Goal: Task Accomplishment & Management: Use online tool/utility

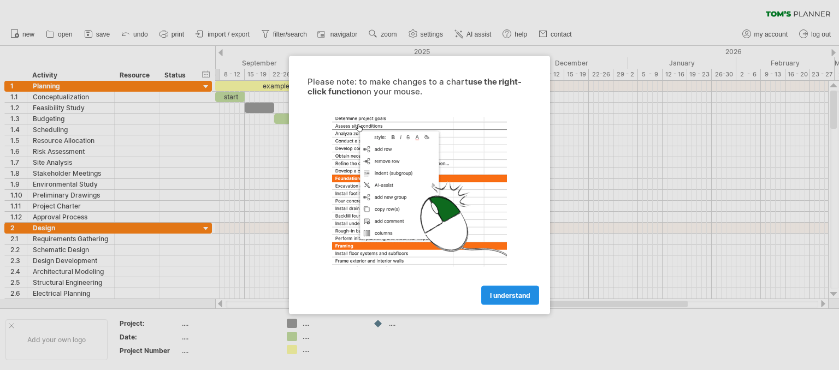
click at [526, 292] on span "I understand" at bounding box center [510, 296] width 40 height 8
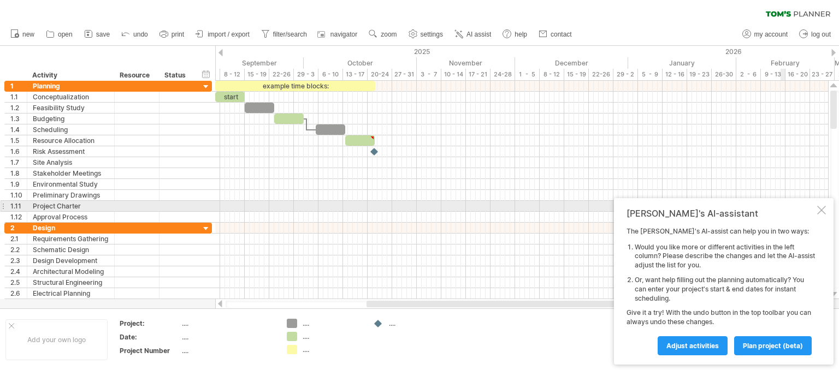
click at [820, 211] on div at bounding box center [821, 210] width 9 height 9
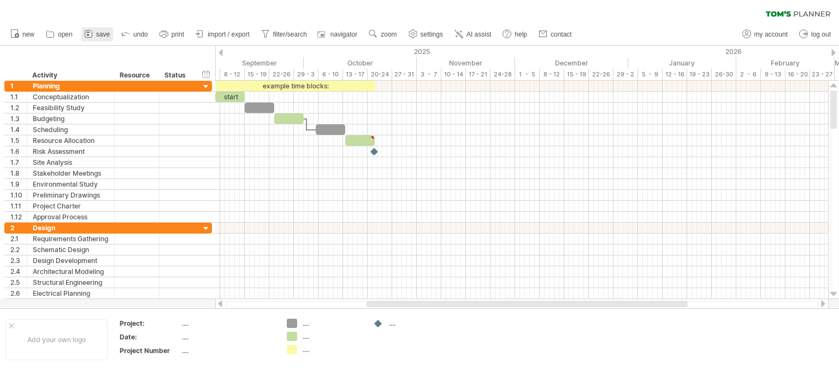
click at [92, 33] on icon at bounding box center [88, 33] width 11 height 11
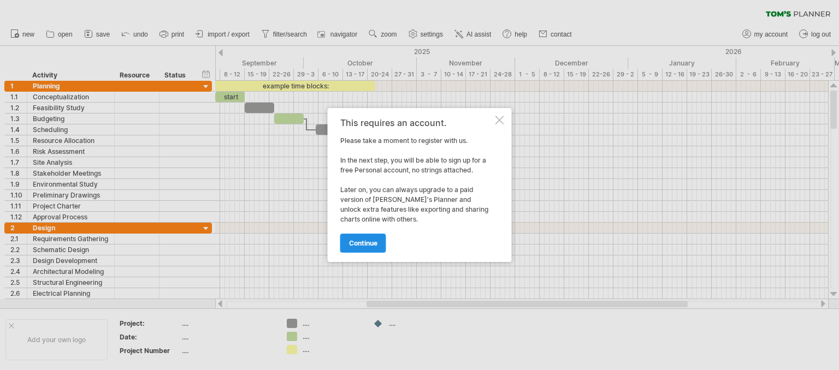
click at [384, 244] on link "continue" at bounding box center [363, 243] width 46 height 19
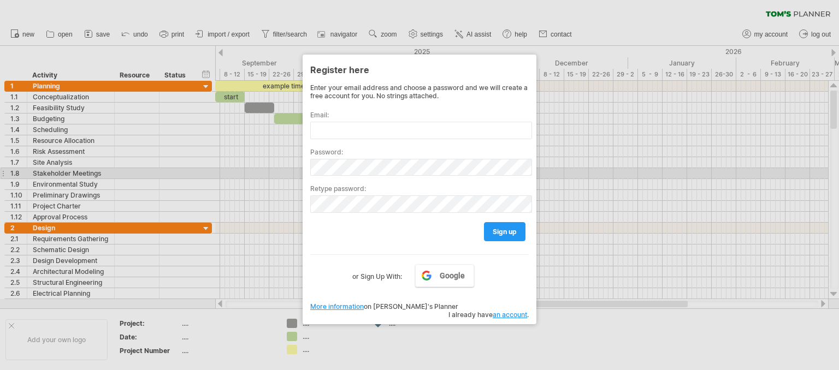
click at [601, 173] on div at bounding box center [419, 185] width 839 height 370
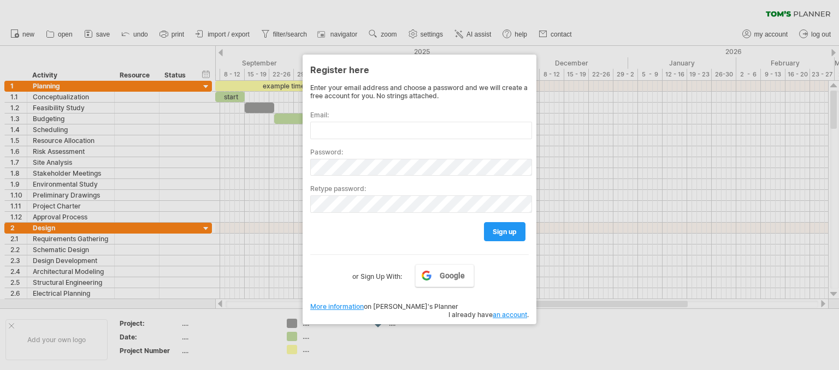
click at [451, 2] on div at bounding box center [419, 185] width 839 height 370
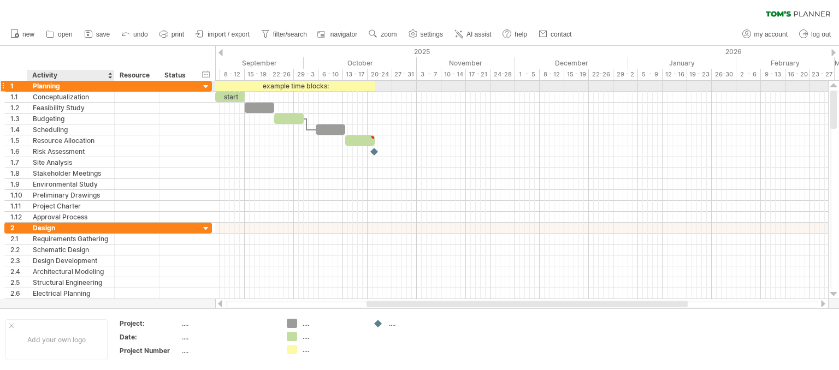
click at [97, 87] on div "Planning" at bounding box center [71, 86] width 76 height 10
type input "*"
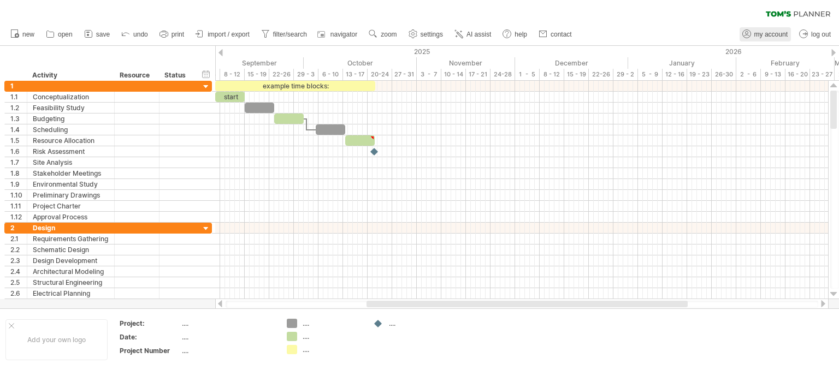
click at [763, 32] on span "my account" at bounding box center [771, 35] width 33 height 8
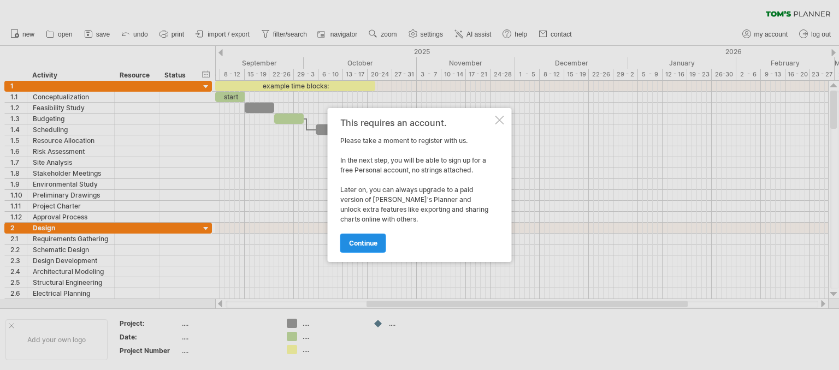
click at [372, 238] on link "continue" at bounding box center [363, 243] width 46 height 19
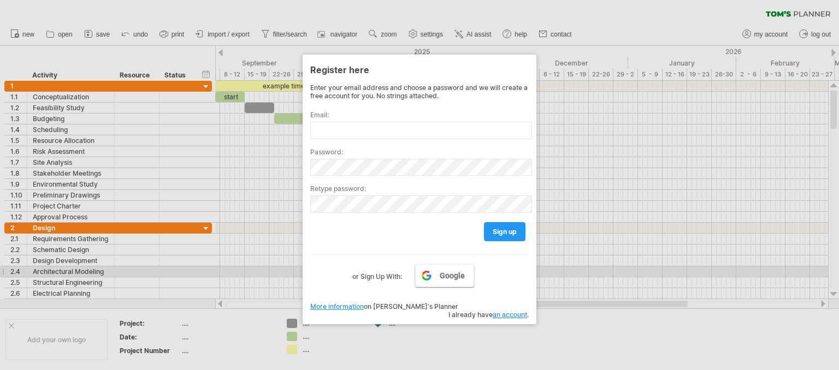
click at [436, 276] on link "Google" at bounding box center [444, 275] width 59 height 23
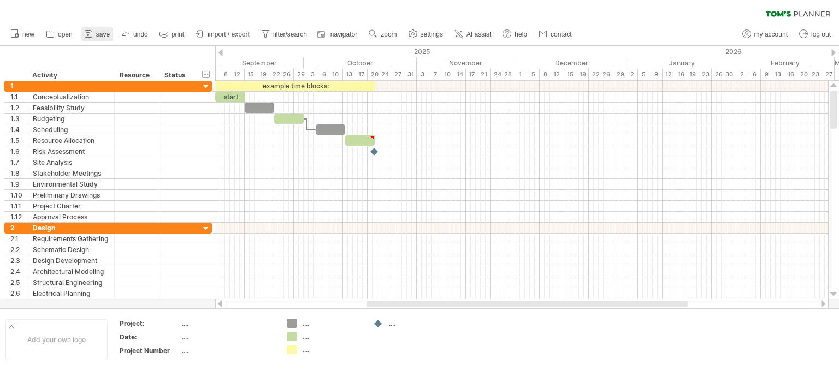
click at [105, 36] on span "save" at bounding box center [103, 35] width 14 height 8
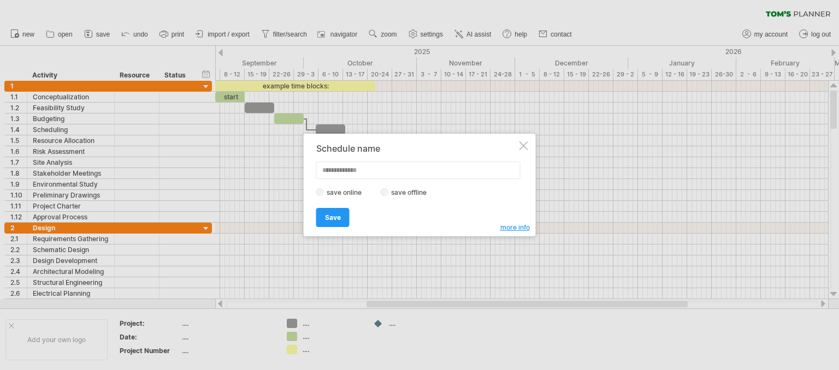
click at [419, 193] on label "save offline" at bounding box center [413, 193] width 48 height 8
click at [373, 172] on input "text" at bounding box center [418, 170] width 204 height 17
type input "*"
type input "*******"
click at [339, 223] on link "Save" at bounding box center [332, 217] width 33 height 19
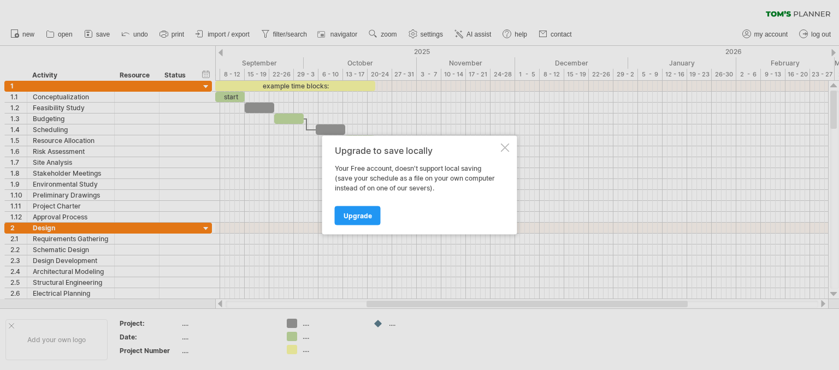
click at [507, 148] on div at bounding box center [505, 148] width 9 height 9
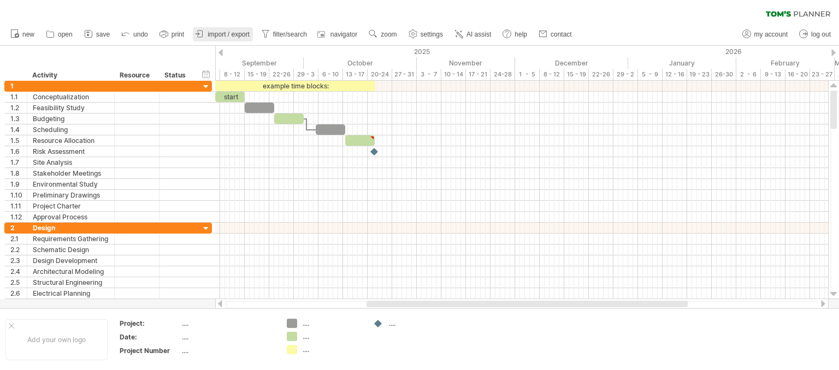
click at [244, 35] on span "import / export" at bounding box center [229, 35] width 42 height 8
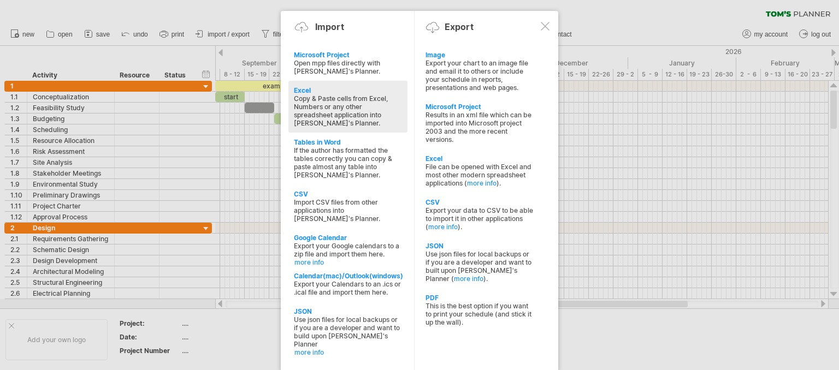
click at [383, 123] on div "Copy & Paste cells from Excel, Numbers or any other spreadsheet application int…" at bounding box center [348, 111] width 108 height 33
type textarea "**********"
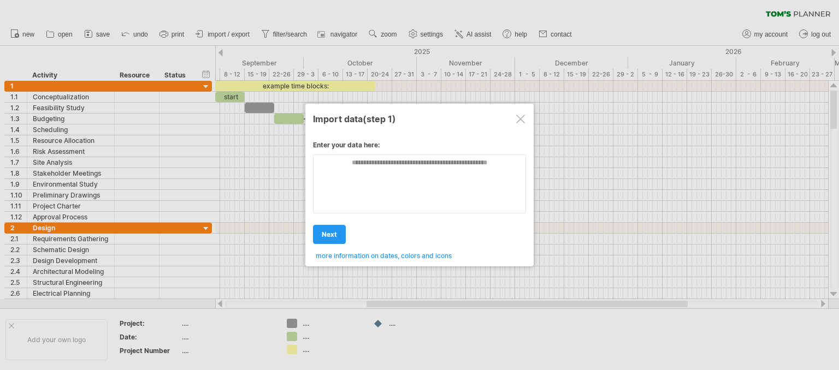
click at [519, 118] on div at bounding box center [520, 119] width 9 height 9
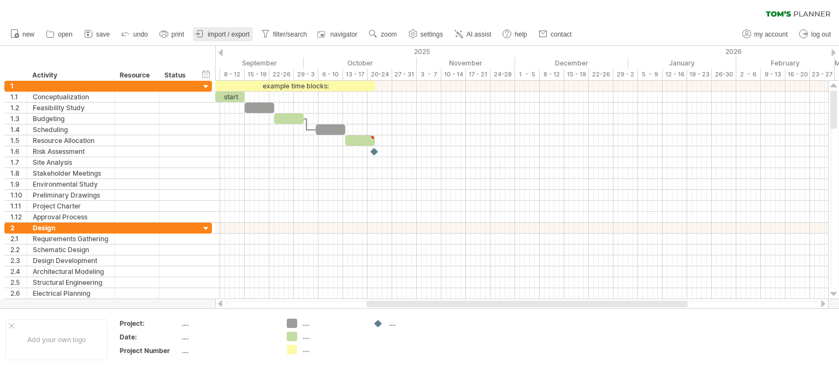
click at [243, 31] on span "import / export" at bounding box center [229, 35] width 42 height 8
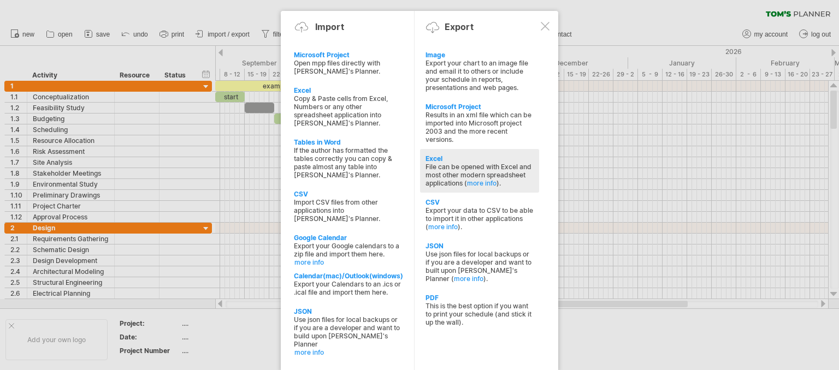
click at [466, 172] on div "File can be opened with Excel and most other modern spreadsheet applications ( …" at bounding box center [480, 175] width 108 height 25
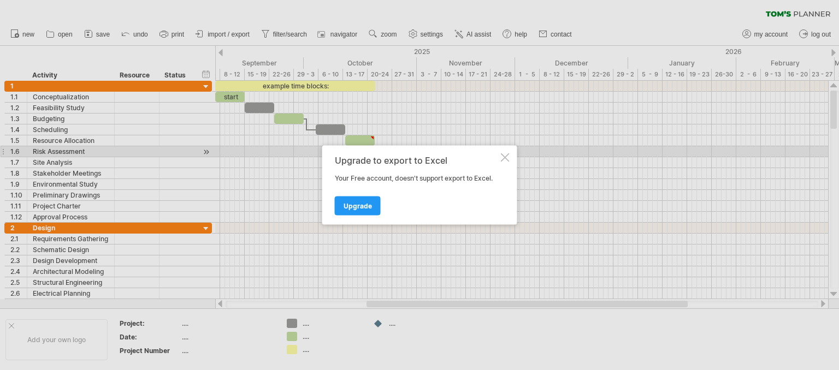
click at [504, 151] on div "Upgrade to export to Excel Your Free account, doesn't support export to Excel. …" at bounding box center [419, 185] width 195 height 79
click at [504, 154] on div at bounding box center [505, 158] width 9 height 9
